Goal: Browse casually: Explore the website without a specific task or goal

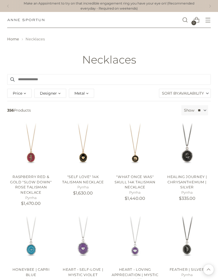
scroll to position [2780, 0]
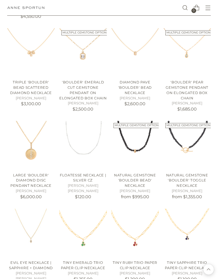
scroll to position [2883, 0]
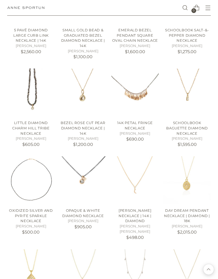
scroll to position [3460, 0]
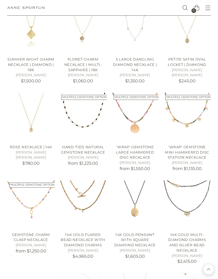
scroll to position [3703, 0]
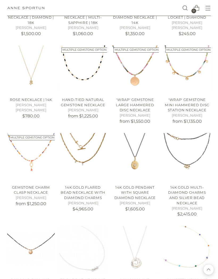
scroll to position [3751, 0]
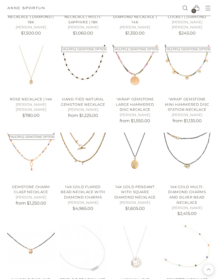
click at [33, 7] on img "Anne Sportun Fine Jewellery" at bounding box center [25, 8] width 37 height 3
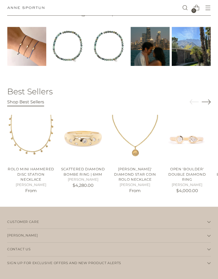
scroll to position [725, 0]
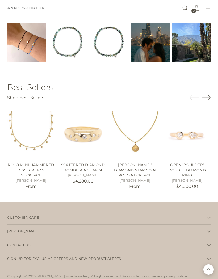
click at [206, 240] on button "Contact Us" at bounding box center [108, 245] width 203 height 14
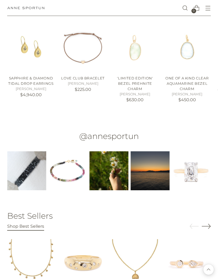
scroll to position [611, 0]
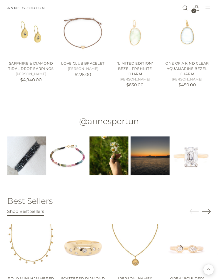
click at [120, 119] on h2 "@annesportun" at bounding box center [109, 121] width 186 height 9
click at [84, 118] on h2 "@annesportun" at bounding box center [109, 121] width 186 height 9
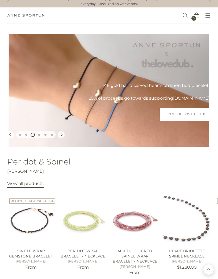
scroll to position [0, 0]
